Goal: Task Accomplishment & Management: Use online tool/utility

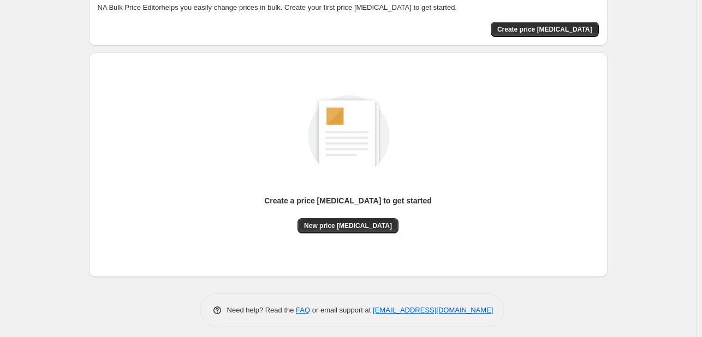
scroll to position [72, 0]
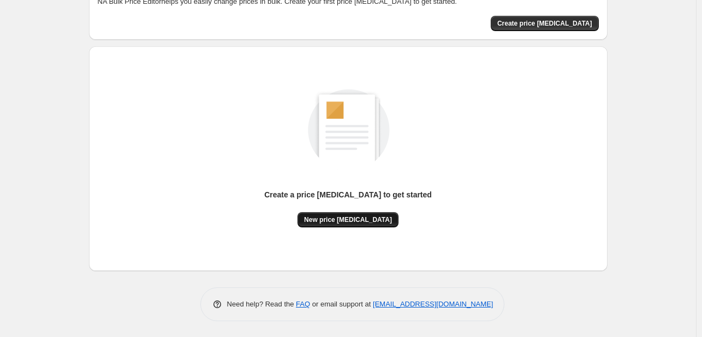
click at [323, 219] on span "New price [MEDICAL_DATA]" at bounding box center [348, 220] width 88 height 9
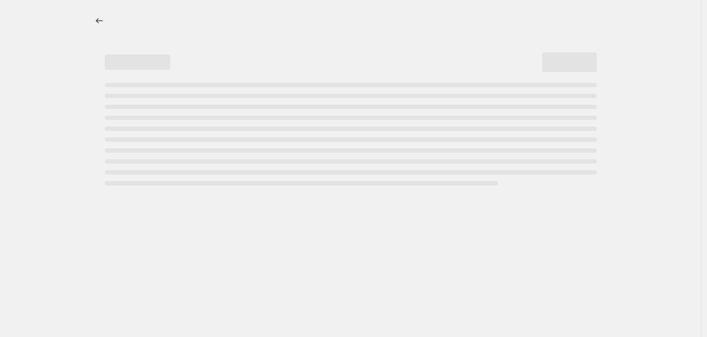
select select "percentage"
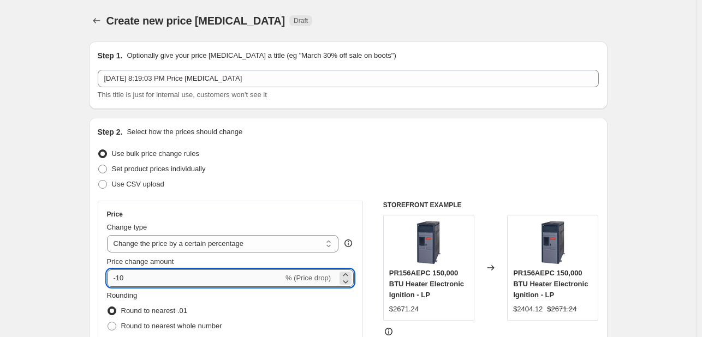
click at [176, 276] on input "-10" at bounding box center [195, 278] width 176 height 17
type input "-70"
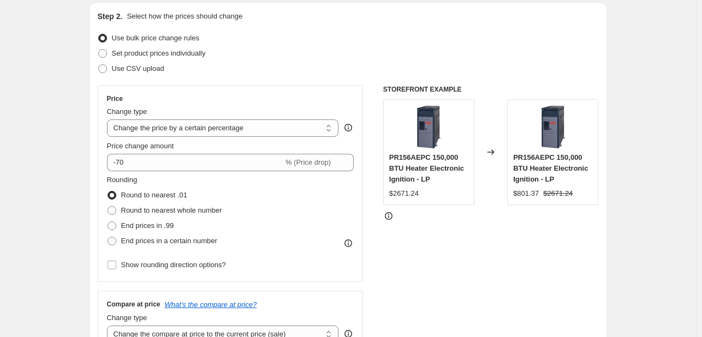
scroll to position [120, 0]
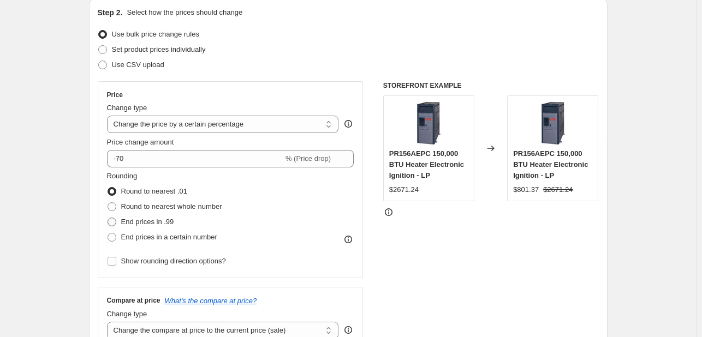
click at [114, 227] on label "End prices in .99" at bounding box center [140, 222] width 67 height 15
click at [108, 218] on input "End prices in .99" at bounding box center [108, 218] width 1 height 1
radio input "true"
click at [92, 228] on div "Step 2. Select how the prices should change Use bulk price change rules Set pro…" at bounding box center [348, 189] width 519 height 383
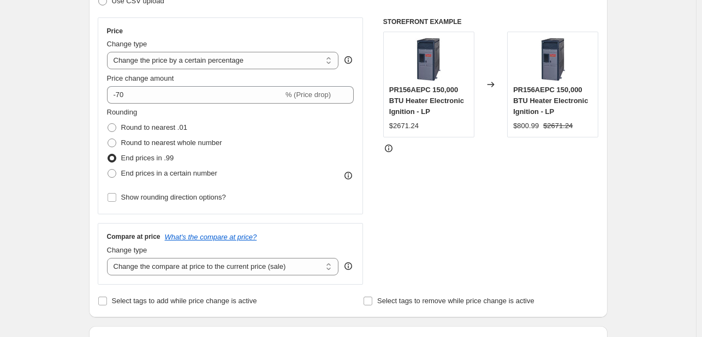
scroll to position [186, 0]
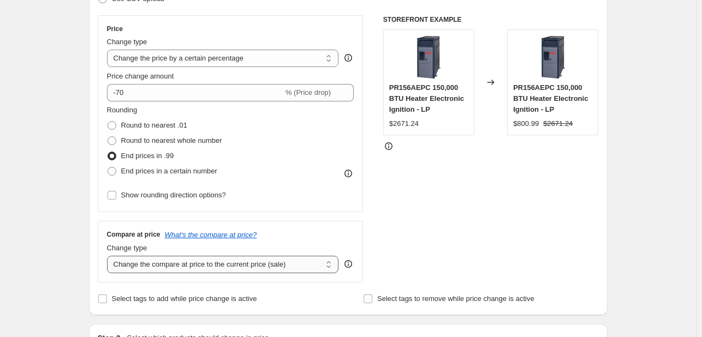
click at [163, 271] on select "Change the compare at price to the current price (sale) Change the compare at p…" at bounding box center [223, 264] width 232 height 17
click at [172, 66] on select "Change the price to a certain amount Change the price by a certain amount Chang…" at bounding box center [223, 58] width 232 height 17
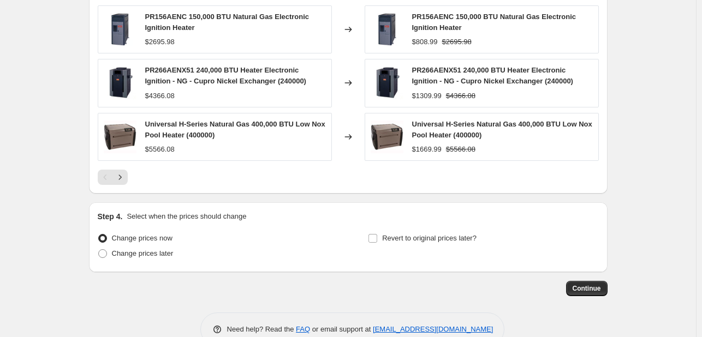
scroll to position [771, 0]
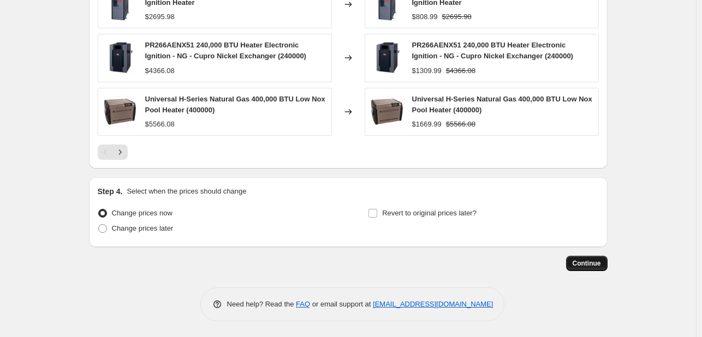
click at [581, 256] on button "Continue" at bounding box center [586, 263] width 41 height 15
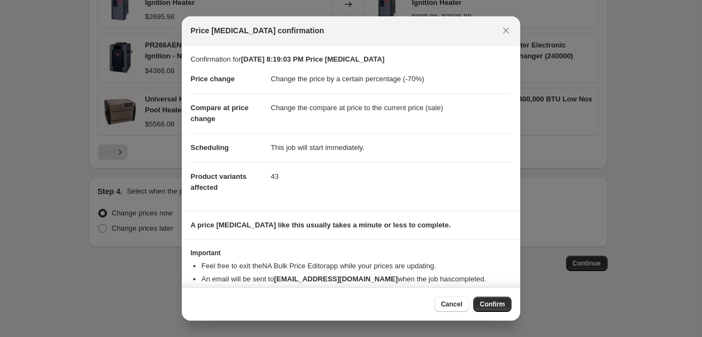
scroll to position [21, 0]
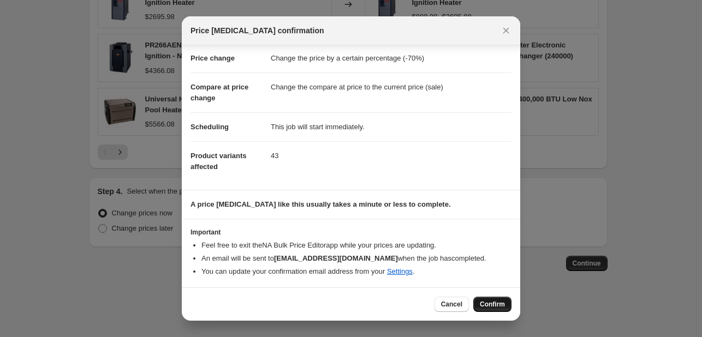
click at [489, 302] on span "Confirm" at bounding box center [492, 304] width 25 height 9
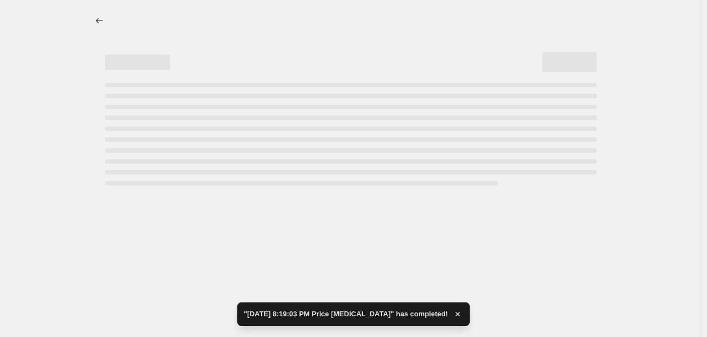
select select "percentage"
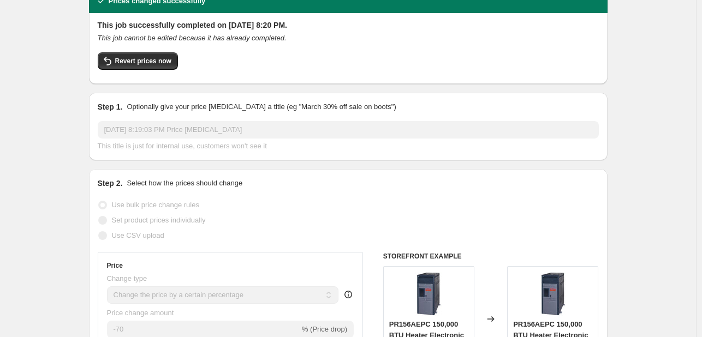
scroll to position [53, 0]
